Goal: Information Seeking & Learning: Learn about a topic

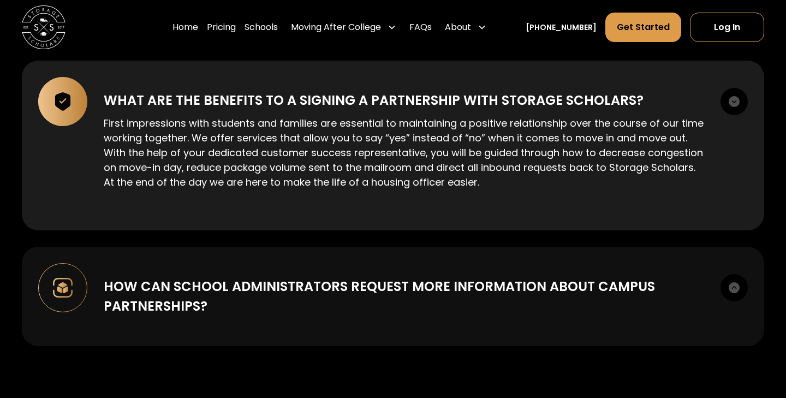
click at [557, 333] on div "How can school administrators request more information about campus partnership…" at bounding box center [393, 296] width 743 height 99
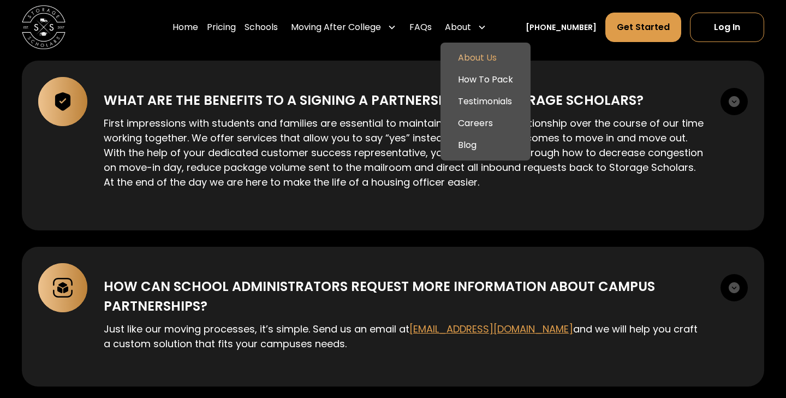
click at [499, 67] on link "About Us" at bounding box center [485, 58] width 81 height 22
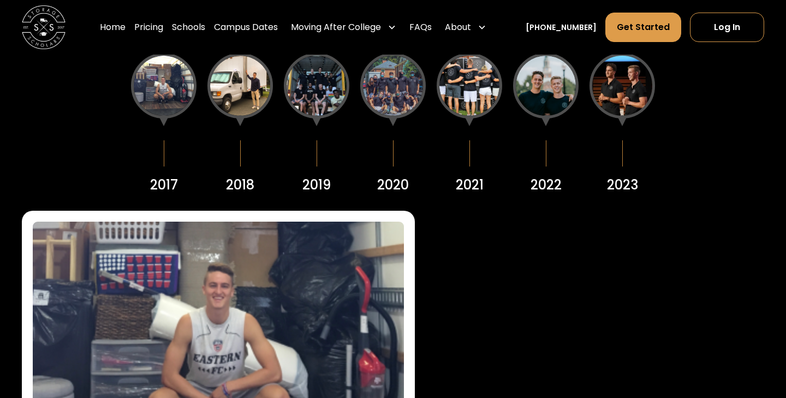
scroll to position [1372, 0]
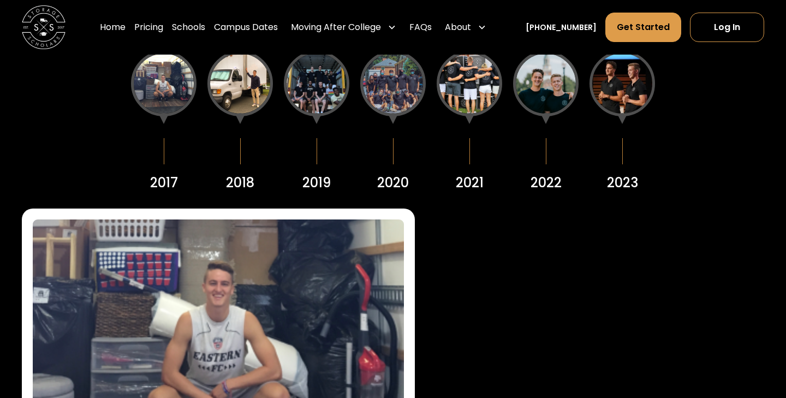
click at [239, 79] on div at bounding box center [241, 84] width 66 height 66
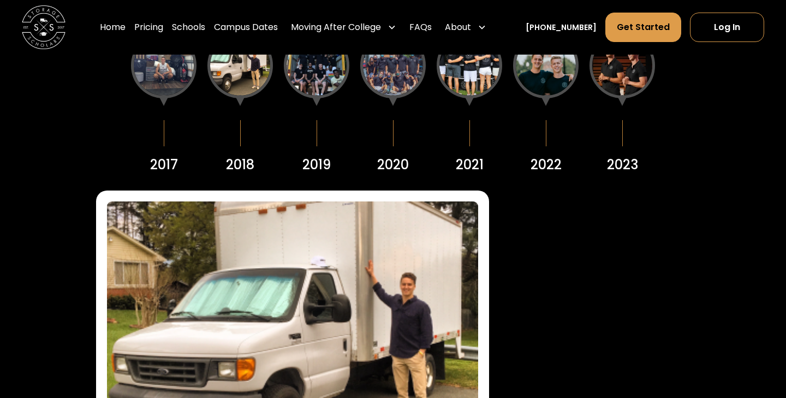
scroll to position [1363, 0]
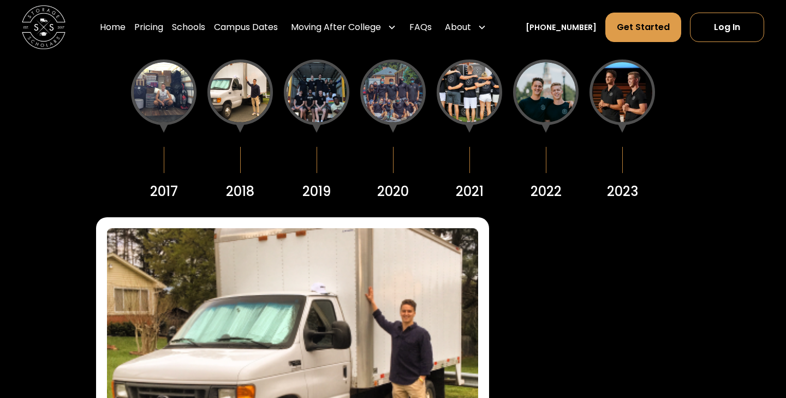
click at [322, 96] on div at bounding box center [317, 93] width 66 height 66
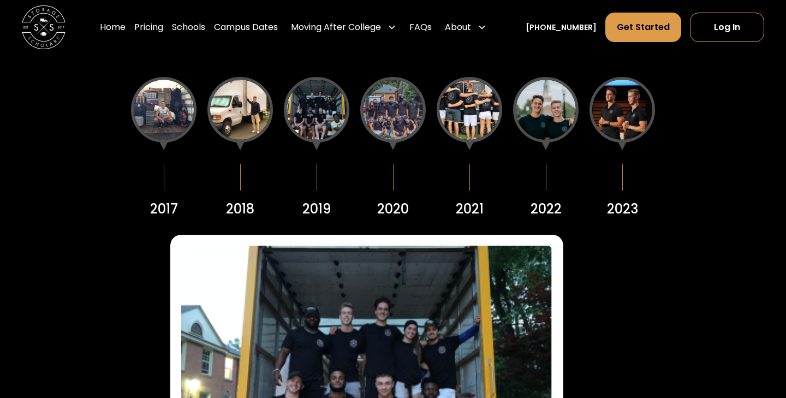
scroll to position [1334, 0]
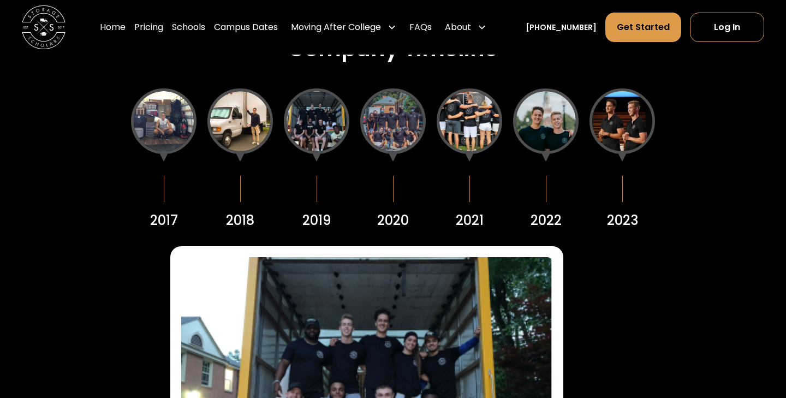
click at [382, 125] on div at bounding box center [393, 121] width 66 height 66
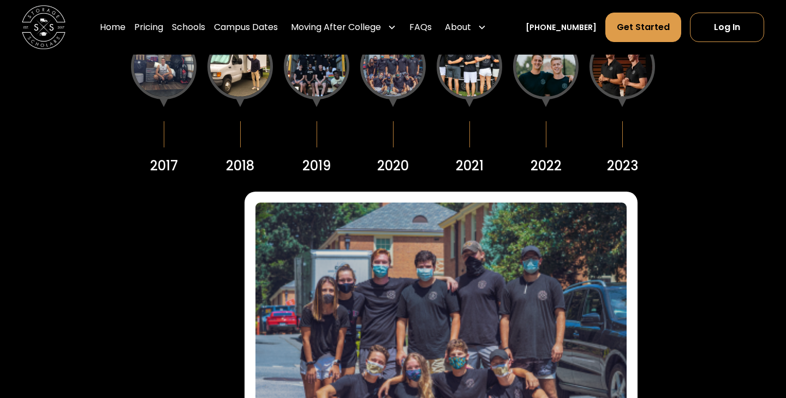
scroll to position [1294, 0]
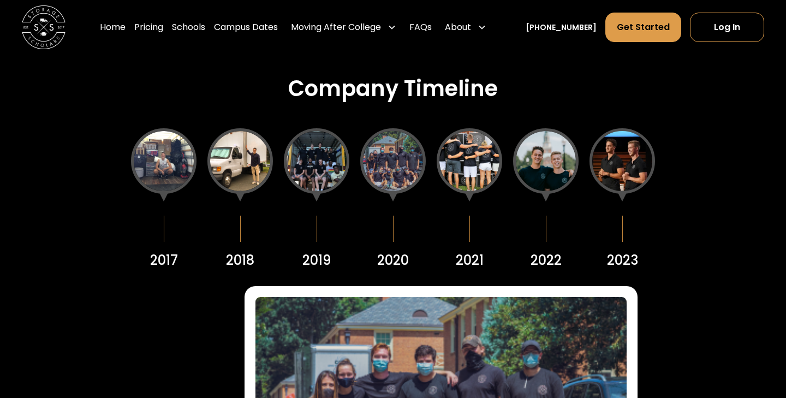
click at [474, 153] on div at bounding box center [470, 161] width 66 height 66
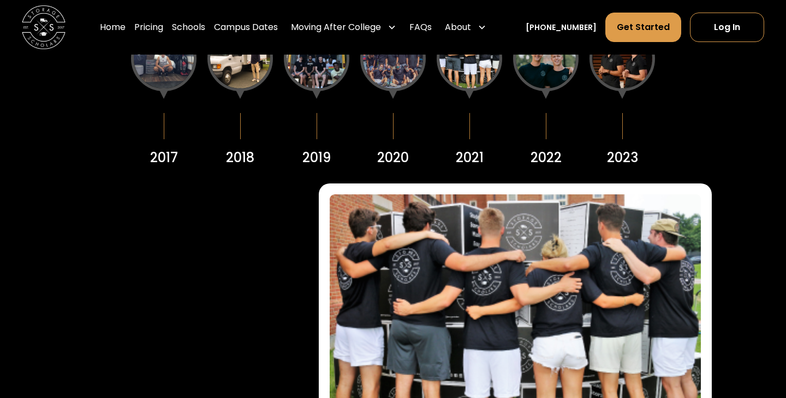
scroll to position [1371, 0]
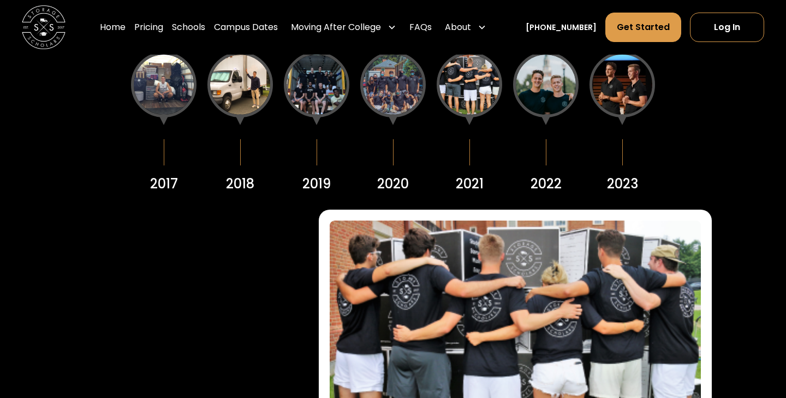
click at [547, 88] on div at bounding box center [546, 85] width 66 height 66
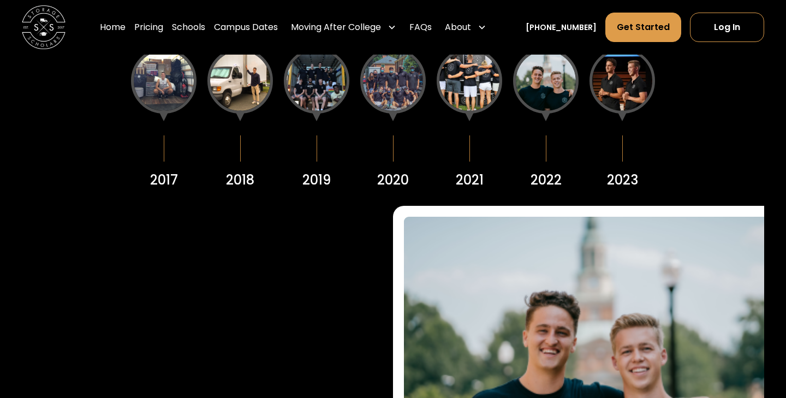
scroll to position [1372, 0]
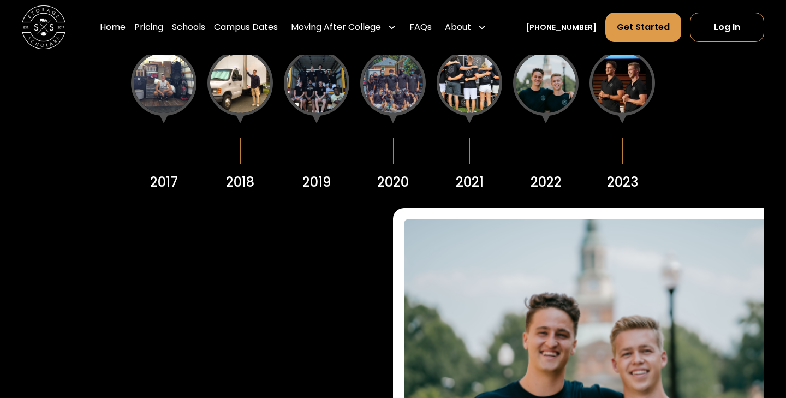
click at [622, 90] on div at bounding box center [623, 83] width 66 height 66
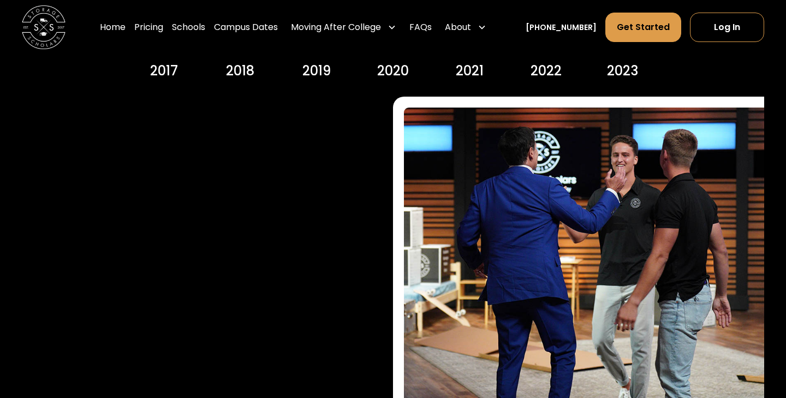
scroll to position [1530, 0]
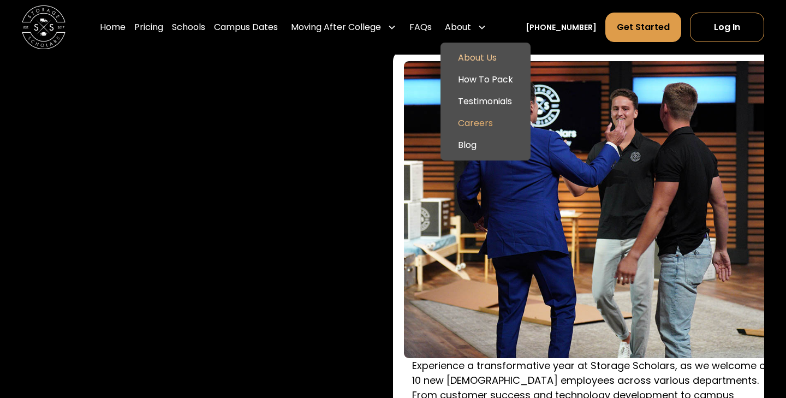
click at [496, 119] on link "Careers" at bounding box center [485, 124] width 81 height 22
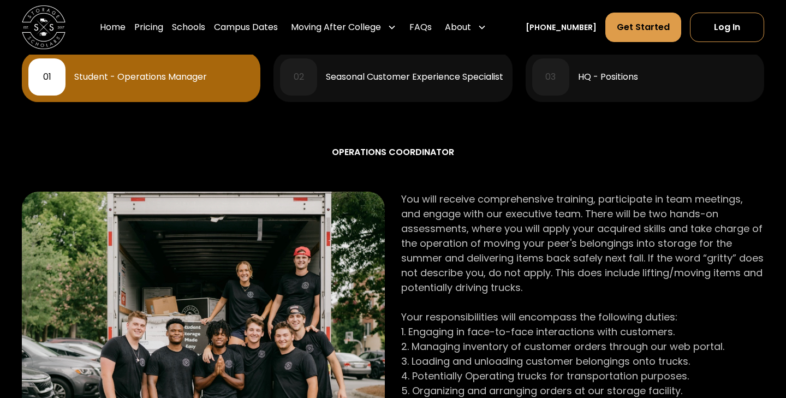
scroll to position [561, 0]
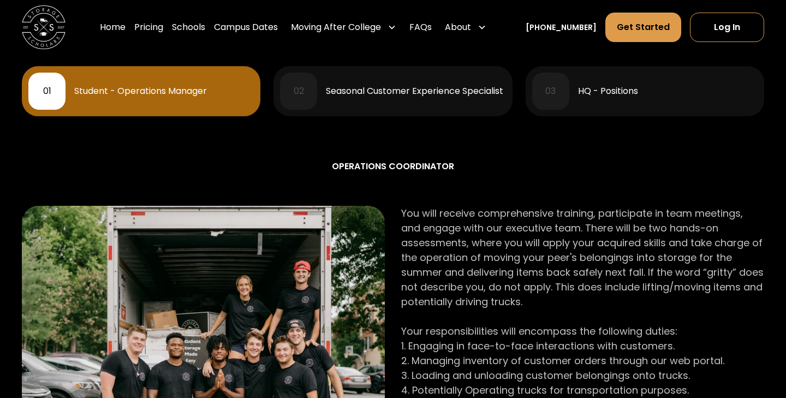
click at [601, 95] on div "HQ - Positions" at bounding box center [608, 91] width 60 height 9
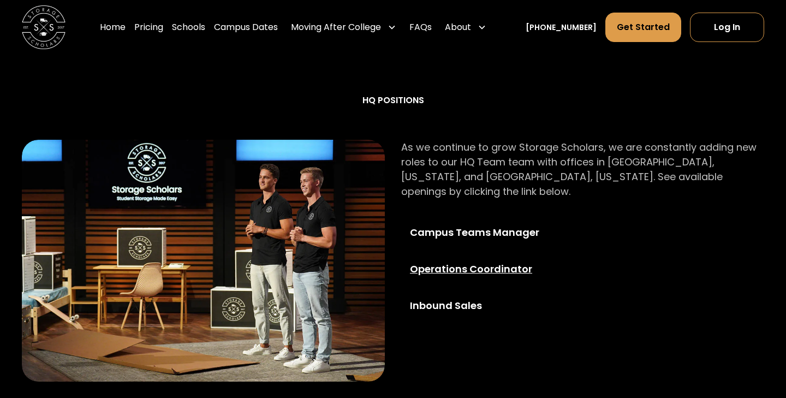
scroll to position [646, 0]
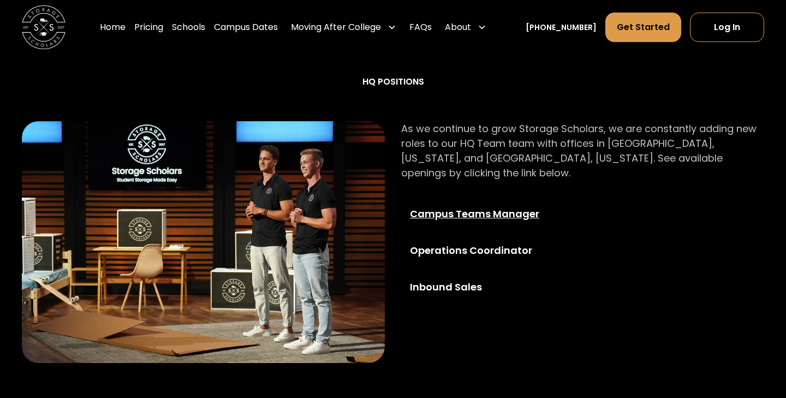
click at [484, 206] on div "Campus Teams Manager" at bounding box center [488, 213] width 157 height 15
